Goal: Task Accomplishment & Management: Manage account settings

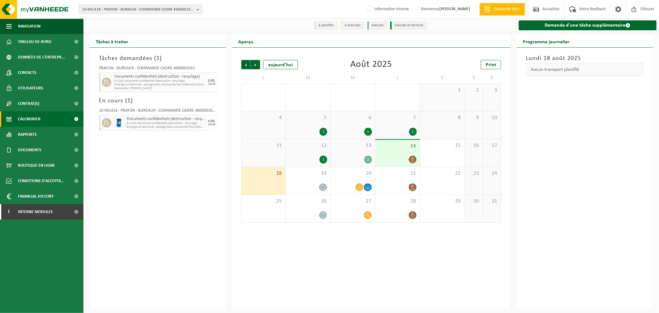
click at [116, 10] on span "10-941418 - PRAYON - BUREAUX - COMMANDE CADRE 4600001021 - FLÉMALLE" at bounding box center [138, 9] width 112 height 9
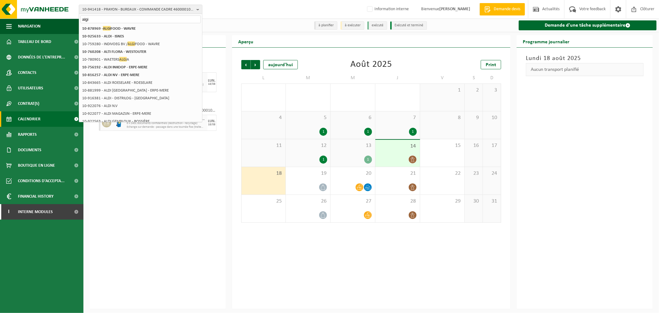
type input "algi"
click at [121, 27] on strong "10-878969 - ALGI FOOD - WAVRE" at bounding box center [108, 28] width 53 height 5
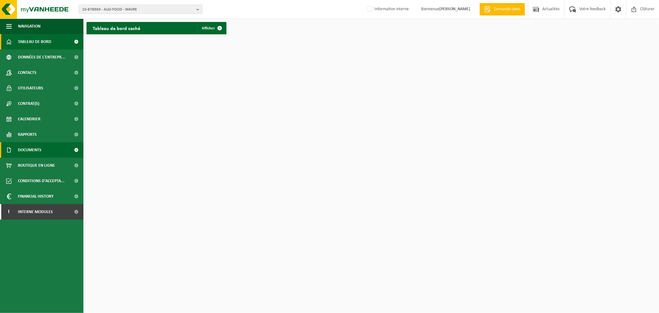
click at [42, 147] on link "Documents" at bounding box center [41, 149] width 83 height 15
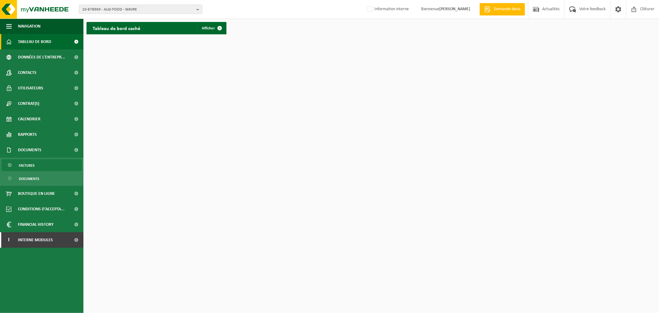
click at [41, 161] on link "Factures" at bounding box center [42, 165] width 80 height 12
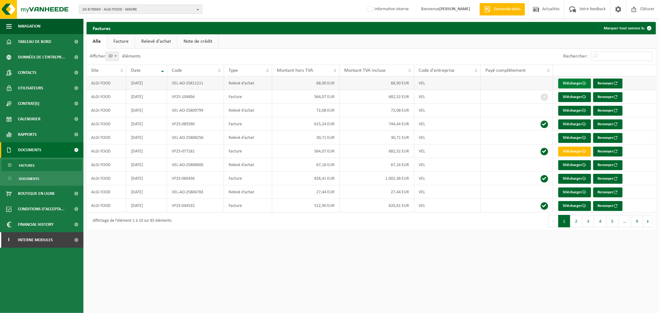
click at [564, 82] on link "Télécharger" at bounding box center [574, 83] width 33 height 10
click at [570, 109] on link "Télécharger" at bounding box center [574, 111] width 33 height 10
click at [122, 11] on span "10-878969 - ALGI FOOD - WAVRE" at bounding box center [138, 9] width 112 height 9
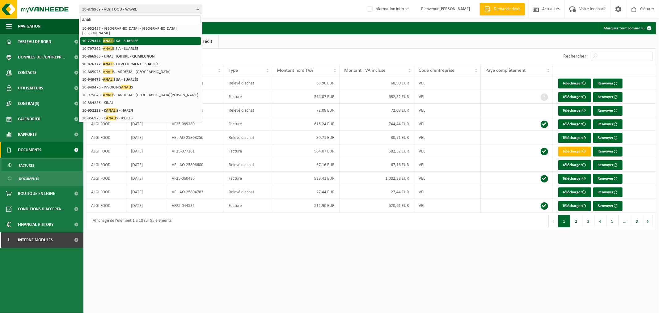
type input "anali"
click at [123, 38] on strong "10-779344 - ANALI S SA - SUARLÉE" at bounding box center [110, 40] width 56 height 5
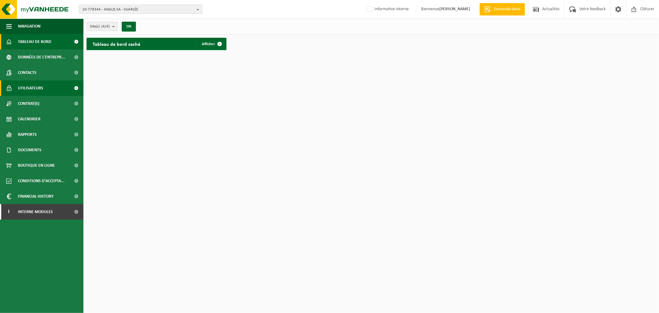
click at [30, 87] on span "Utilisateurs" at bounding box center [30, 87] width 25 height 15
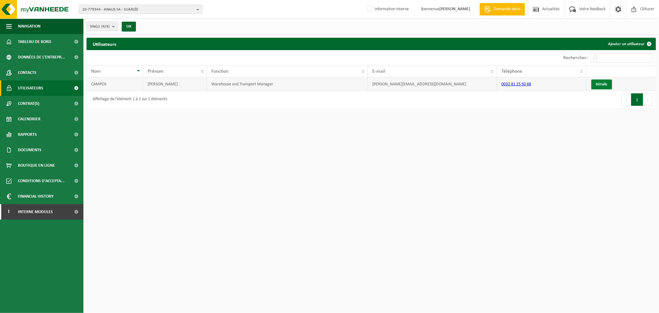
click at [606, 82] on link "Détails" at bounding box center [601, 84] width 21 height 10
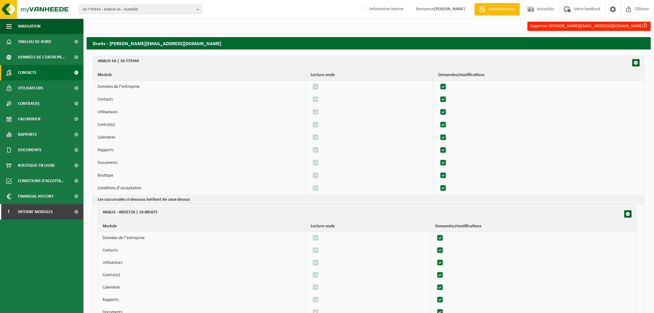
click at [36, 77] on span "Contacts" at bounding box center [27, 72] width 19 height 15
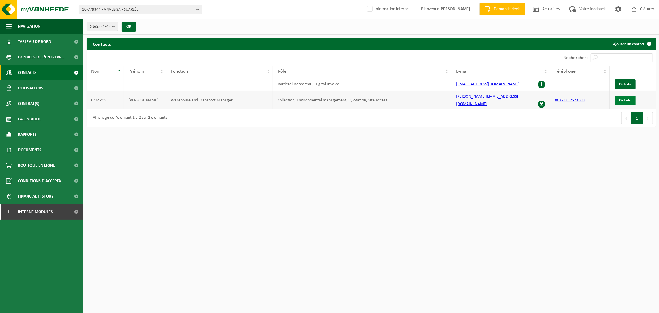
click at [624, 100] on span "Détails" at bounding box center [625, 100] width 11 height 4
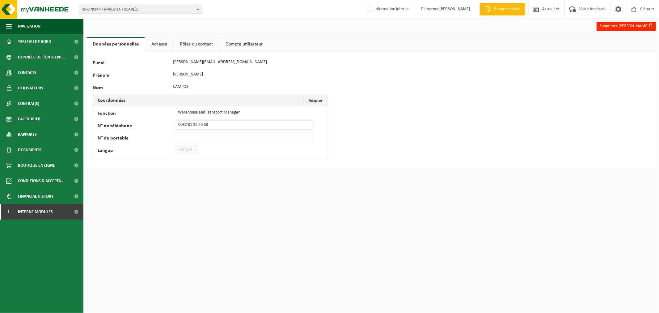
click at [162, 45] on link "Adresse" at bounding box center [159, 44] width 28 height 14
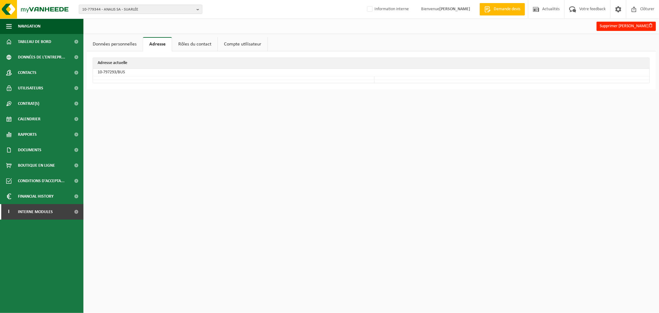
click at [193, 45] on link "Rôles du contact" at bounding box center [194, 44] width 45 height 14
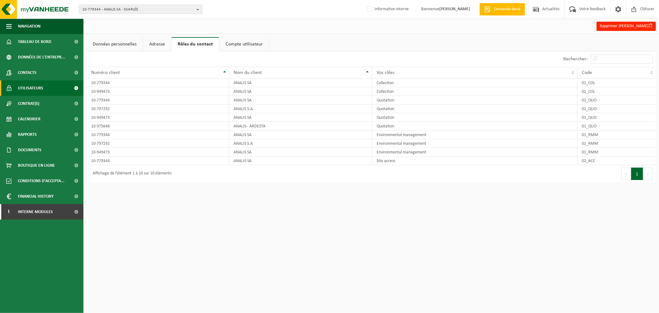
click at [32, 90] on span "Utilisateurs" at bounding box center [30, 87] width 25 height 15
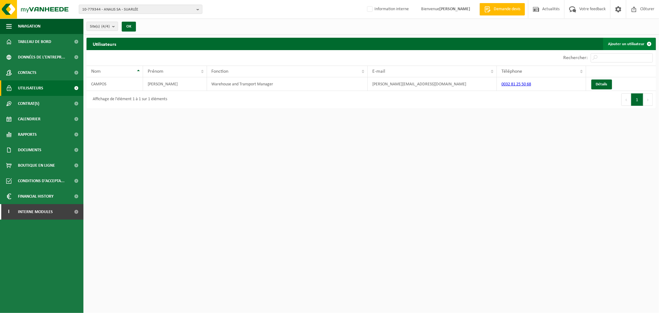
click at [629, 44] on link "Ajouter un utilisateur" at bounding box center [629, 44] width 52 height 12
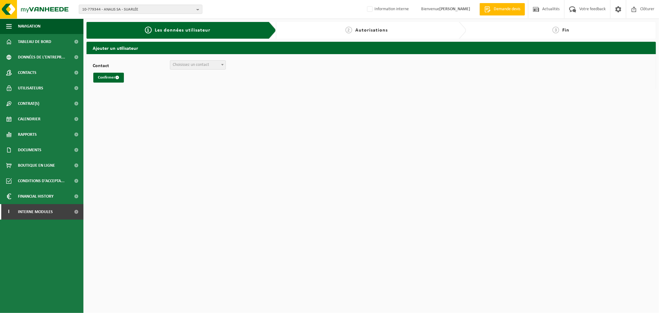
click at [189, 68] on span "Choisissez un contact" at bounding box center [197, 65] width 55 height 9
click at [189, 67] on span "Choisissez un contact" at bounding box center [191, 64] width 36 height 5
